Goal: Find specific page/section: Find specific page/section

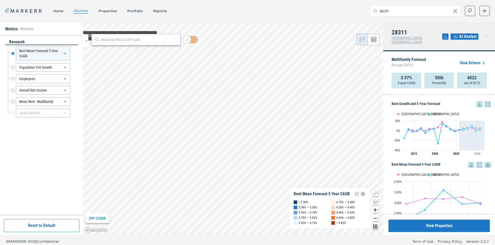
click at [131, 44] on div at bounding box center [135, 39] width 89 height 11
click at [132, 40] on input "text" at bounding box center [139, 39] width 77 height 5
type input "28311"
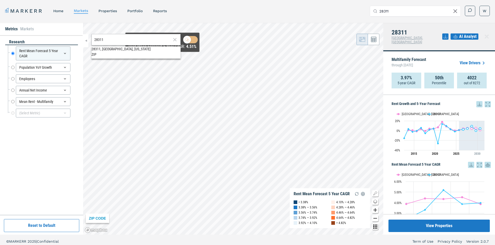
click at [171, 55] on span "28311, [GEOGRAPHIC_DATA], [US_STATE] ZIP" at bounding box center [135, 51] width 89 height 10
